Goal: Obtain resource: Download file/media

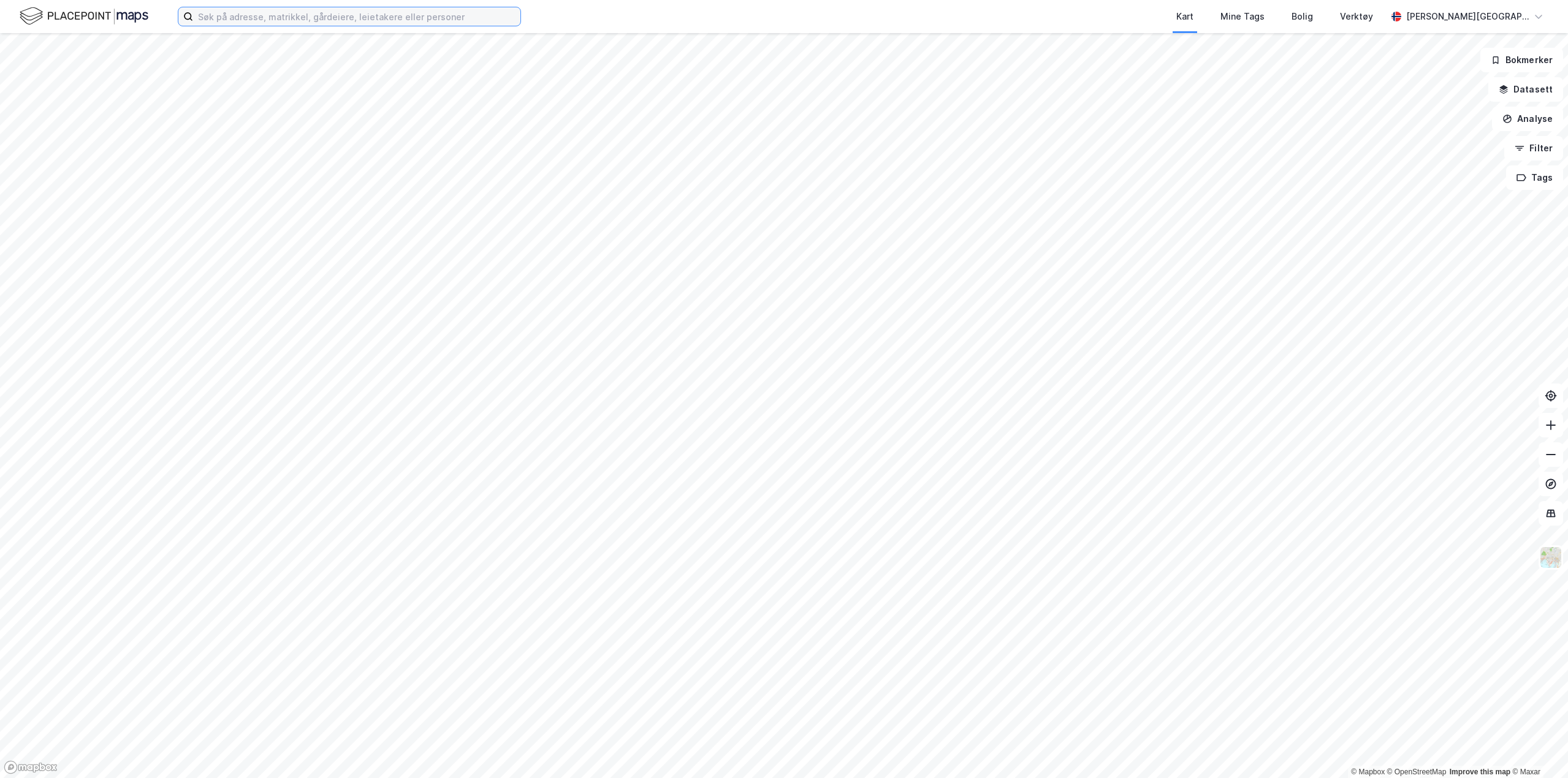
click at [244, 12] on input at bounding box center [357, 17] width 328 height 19
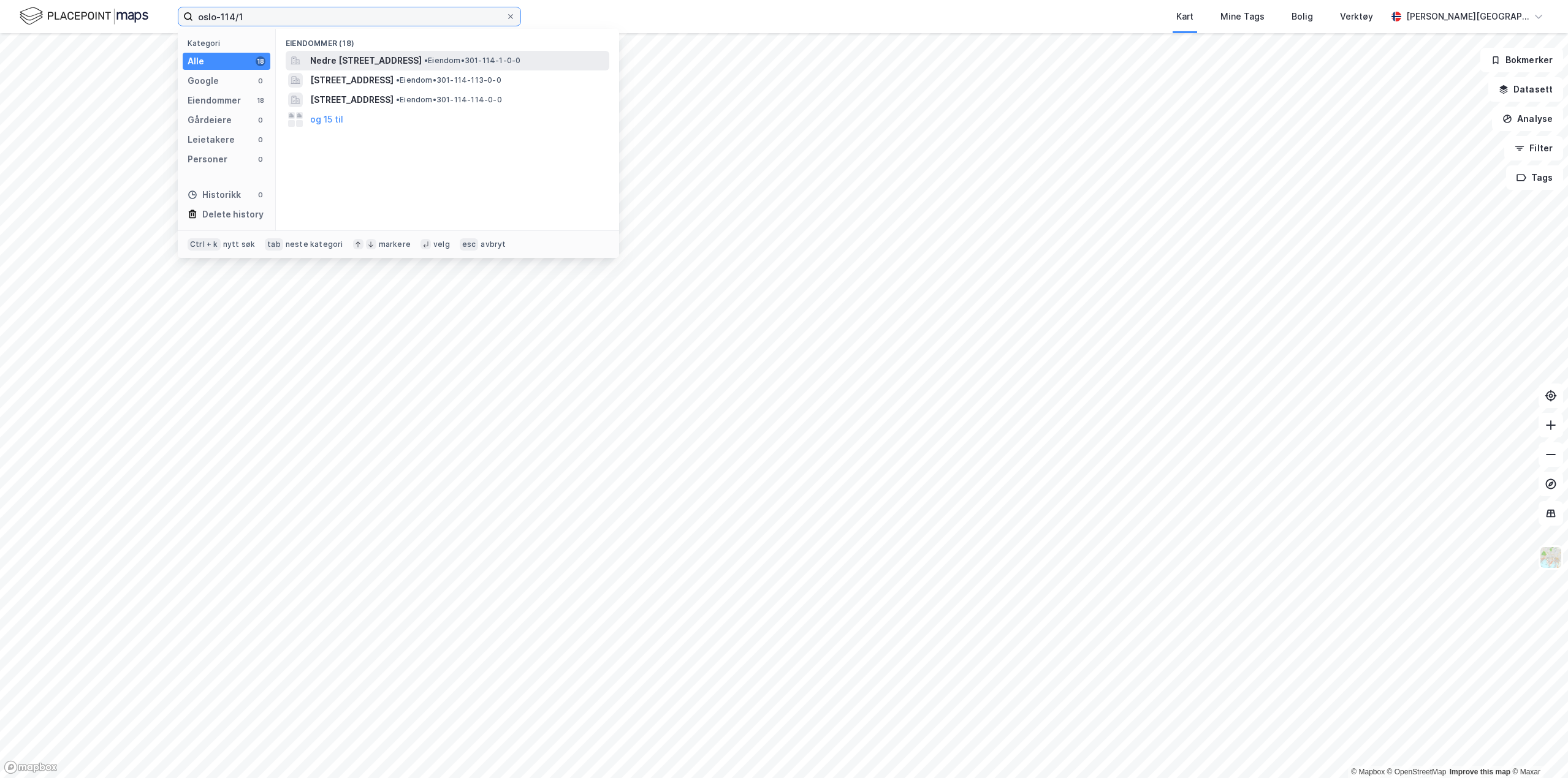
type input "oslo-114/1"
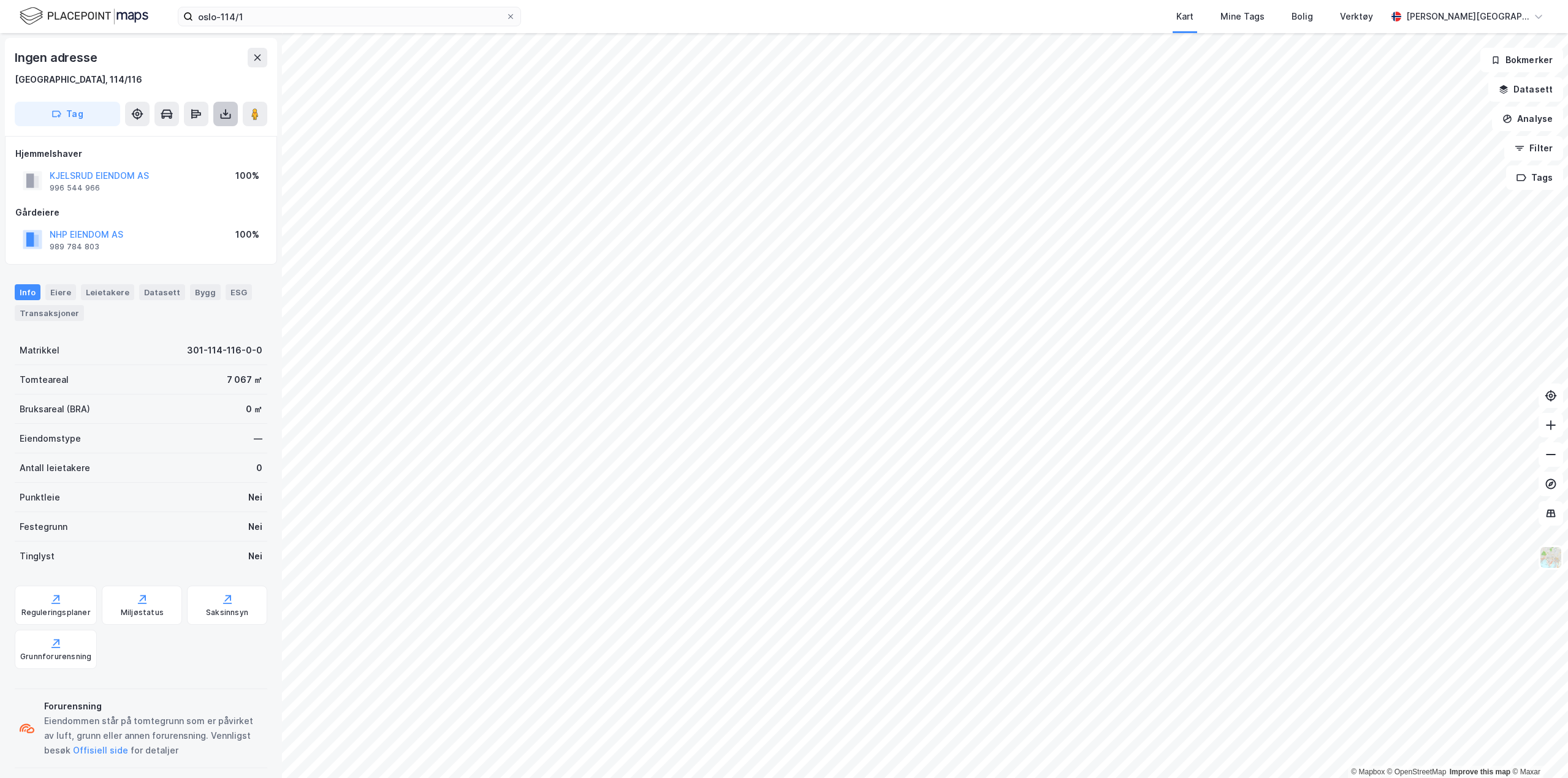
click at [221, 118] on icon at bounding box center [226, 116] width 10 height 5
click at [212, 138] on div "Last ned grunnbok" at bounding box center [172, 138] width 131 height 19
